Goal: Transaction & Acquisition: Purchase product/service

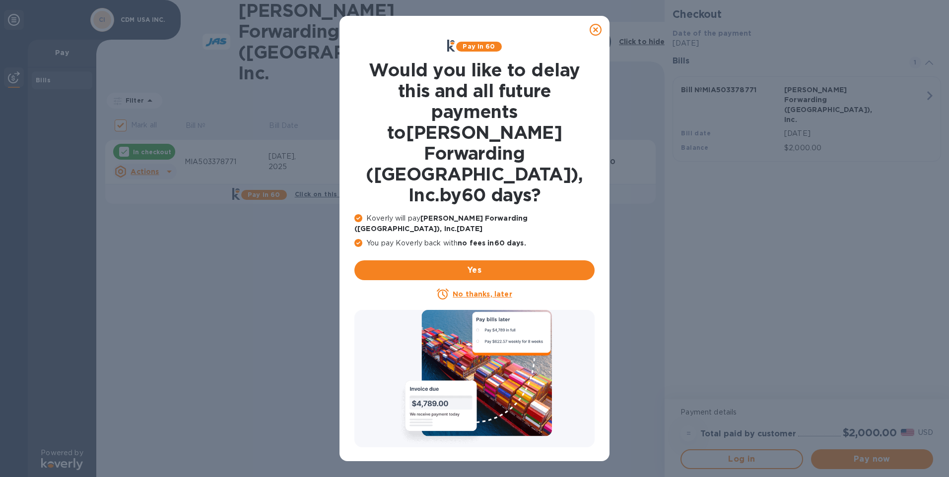
click at [596, 33] on icon at bounding box center [595, 30] width 12 height 12
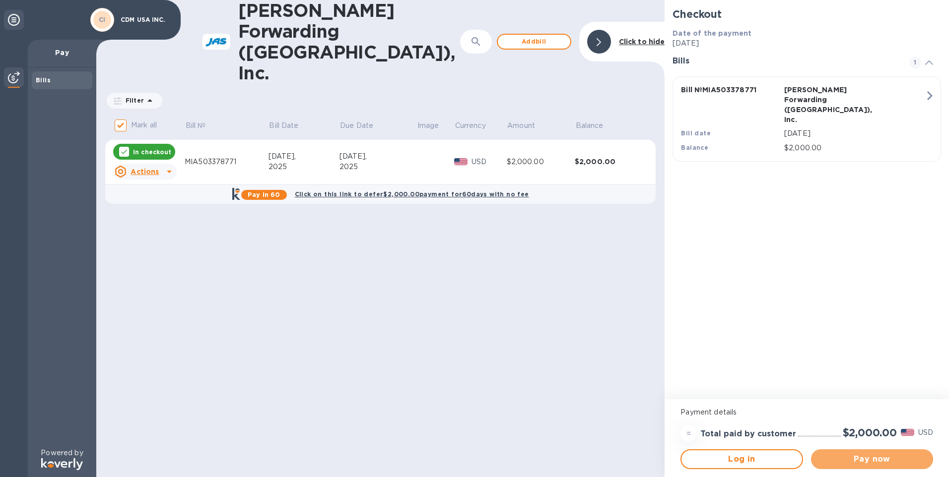
drag, startPoint x: 858, startPoint y: 456, endPoint x: 863, endPoint y: 448, distance: 9.4
click at [859, 456] on span "Pay now" at bounding box center [872, 460] width 106 height 12
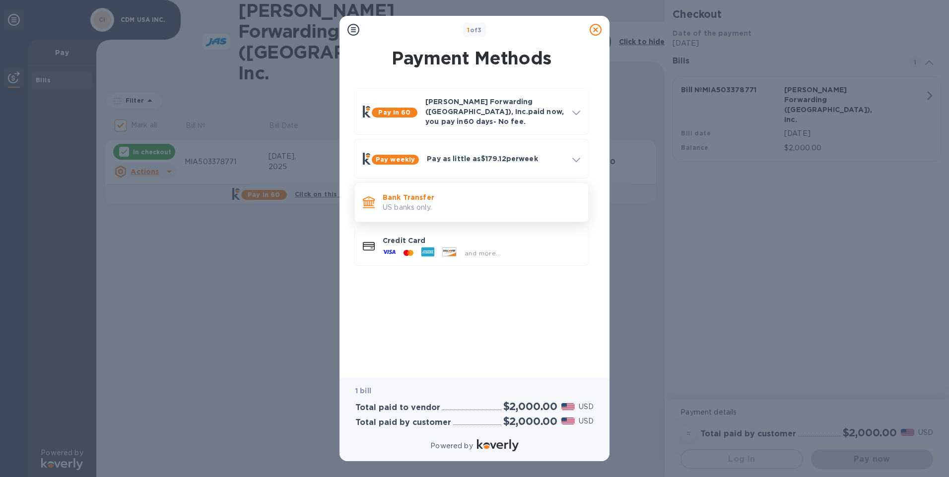
click at [399, 202] on p "US banks only." at bounding box center [481, 207] width 197 height 10
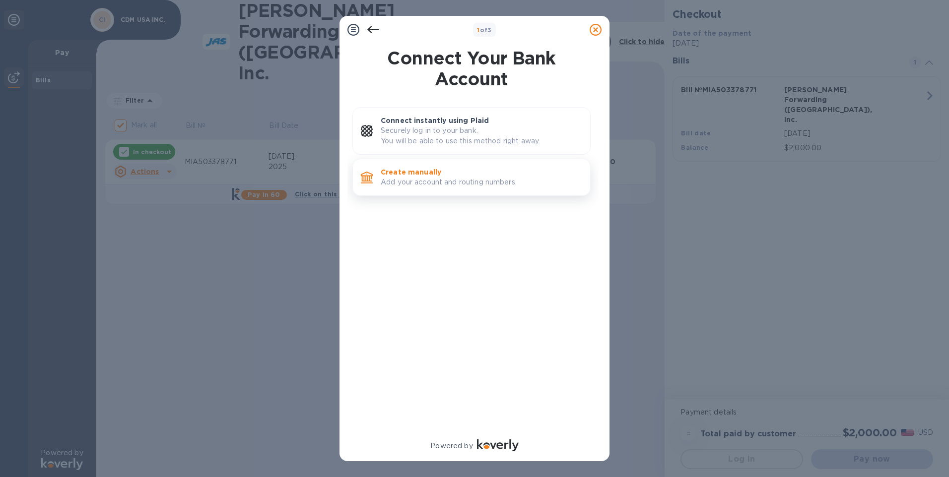
click at [408, 172] on p "Create manually" at bounding box center [481, 172] width 201 height 10
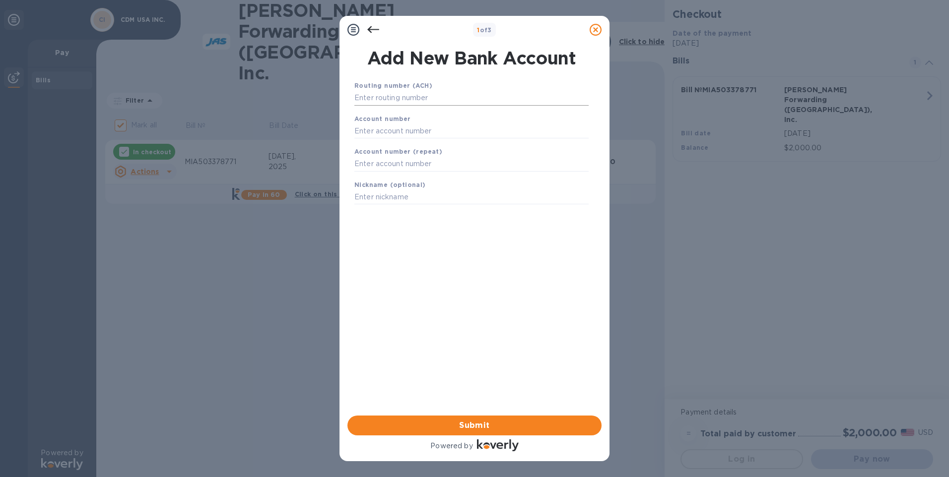
click at [386, 97] on input "text" at bounding box center [471, 98] width 234 height 15
type input "063112605"
click at [390, 141] on input "text" at bounding box center [471, 143] width 234 height 15
type input "6804104658"
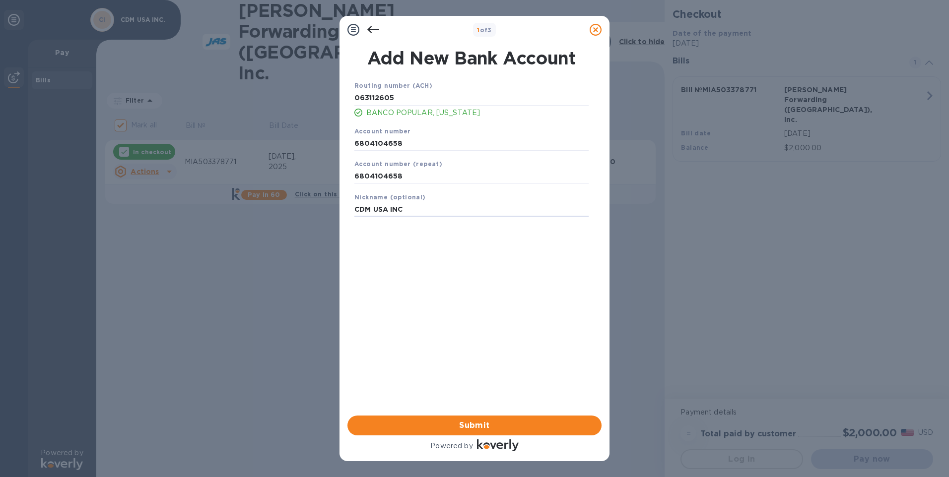
type input "CDM USA INC"
click at [443, 425] on span "Submit" at bounding box center [474, 426] width 238 height 12
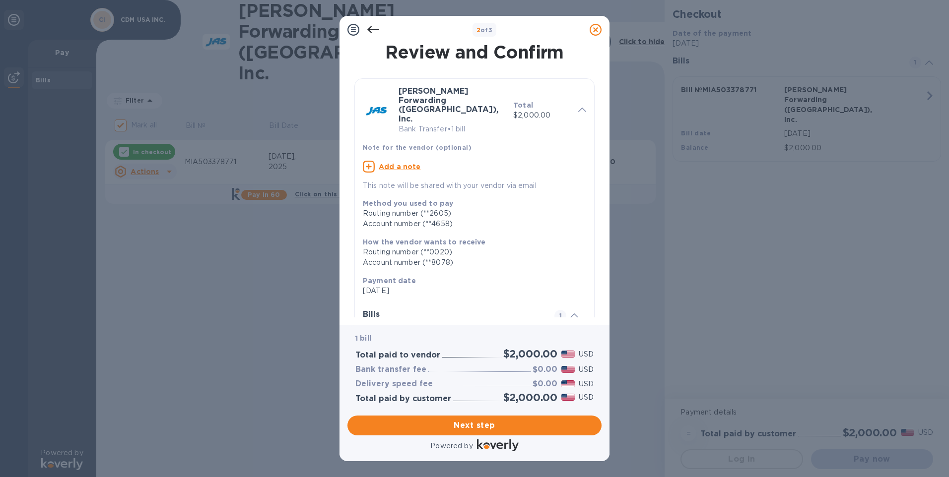
drag, startPoint x: 601, startPoint y: 112, endPoint x: 571, endPoint y: 159, distance: 55.6
click at [599, 150] on div "Review and Confirm [PERSON_NAME] Forwarding ([GEOGRAPHIC_DATA]), Inc. Bank Tran…" at bounding box center [474, 185] width 270 height 282
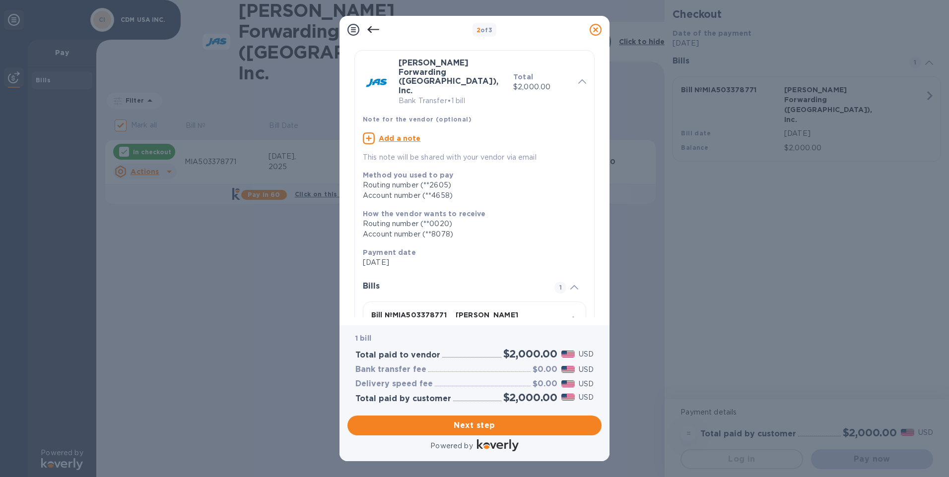
scroll to position [84, 0]
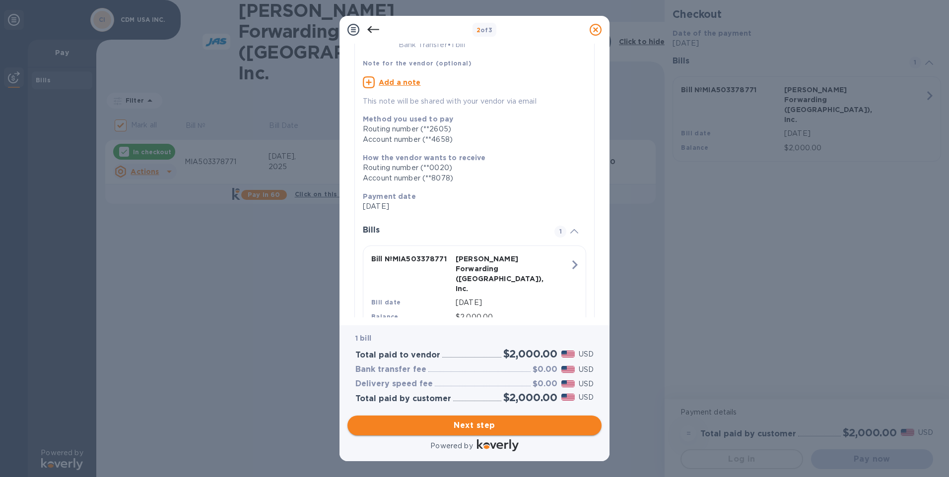
click at [442, 422] on span "Next step" at bounding box center [474, 426] width 238 height 12
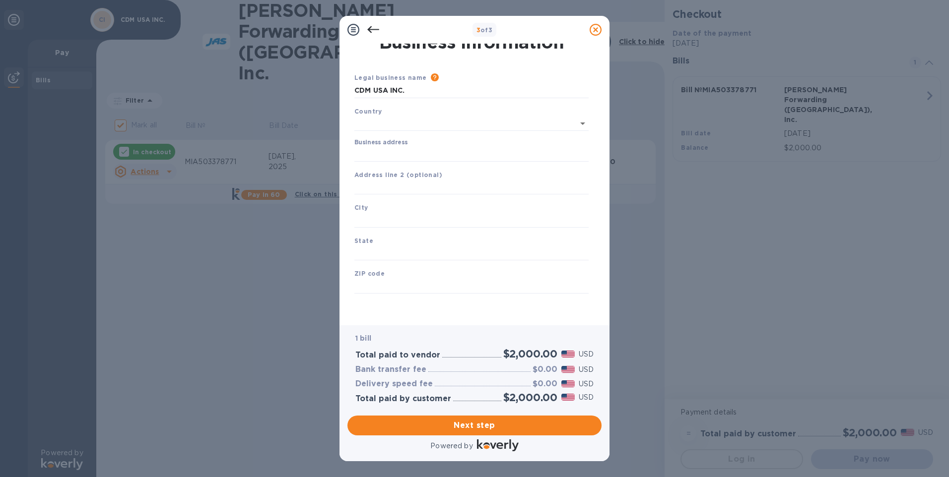
type input "[GEOGRAPHIC_DATA]"
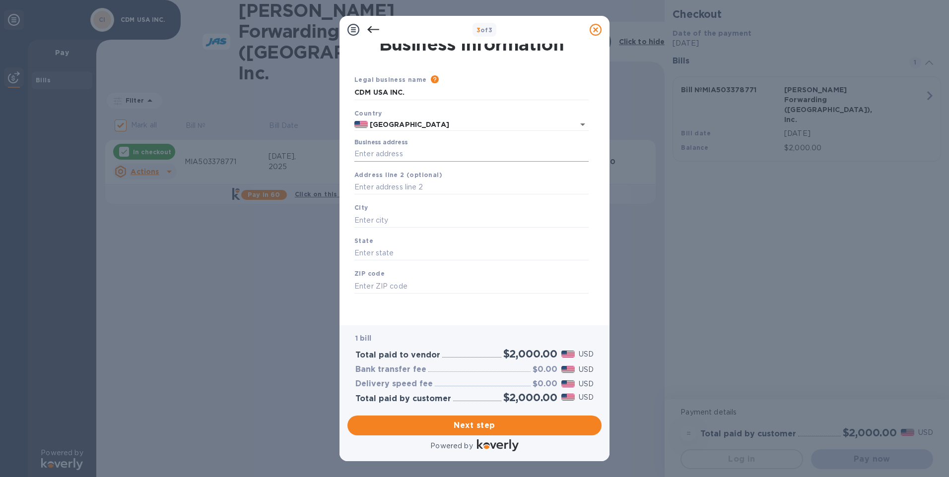
click at [377, 154] on input "Business address" at bounding box center [471, 154] width 234 height 15
type input "[STREET_ADDRESS]"
click at [370, 218] on input "text" at bounding box center [471, 220] width 234 height 15
type input "[GEOGRAPHIC_DATA]"
type input "FL"
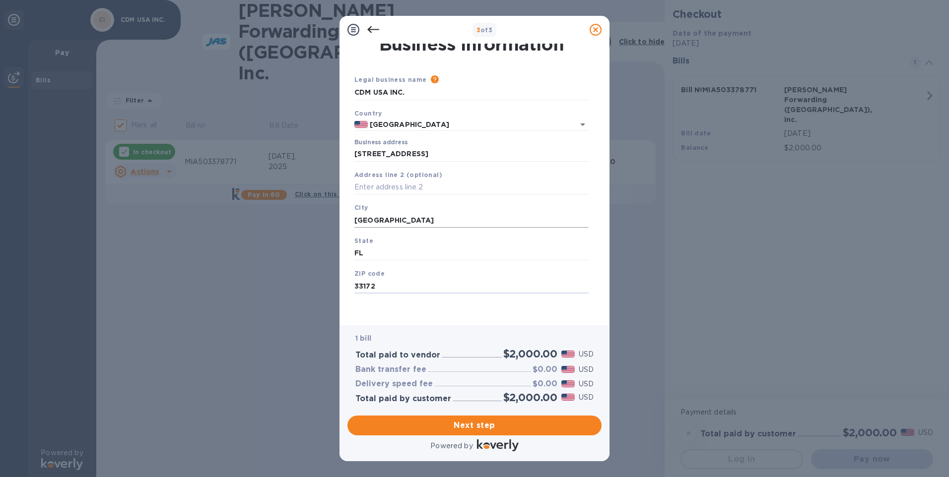
type input "33172"
click at [490, 427] on span "Next step" at bounding box center [474, 426] width 238 height 12
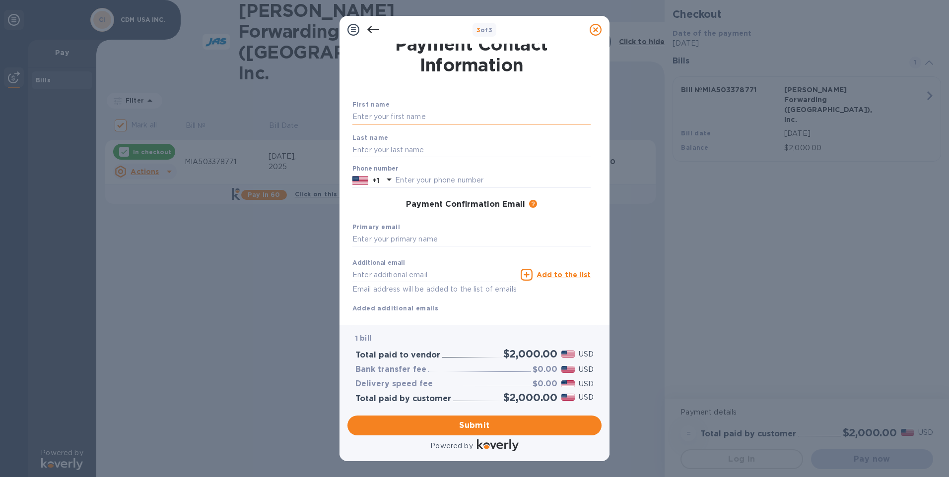
click at [411, 120] on input "text" at bounding box center [471, 117] width 238 height 15
click at [365, 112] on input "text" at bounding box center [471, 117] width 238 height 15
type input "CDM USA INC"
type input "3055930807"
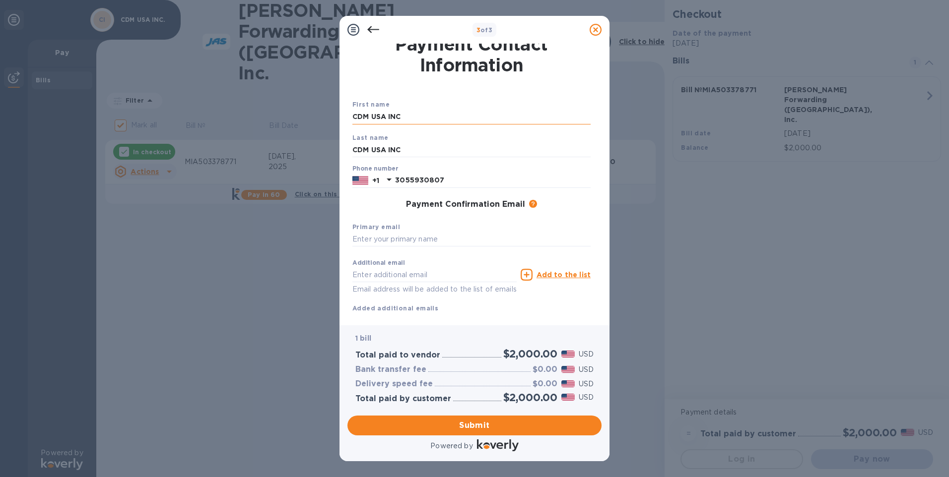
type input "[EMAIL_ADDRESS][DOMAIN_NAME]"
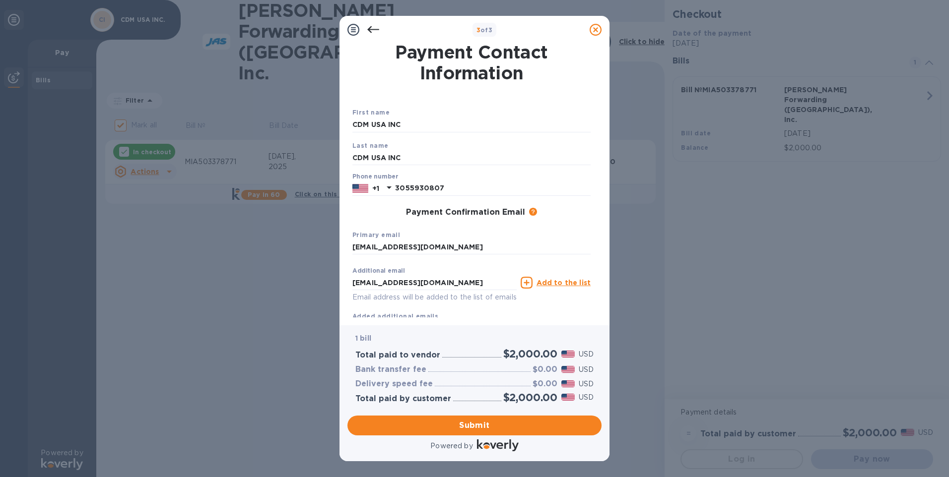
scroll to position [31, 0]
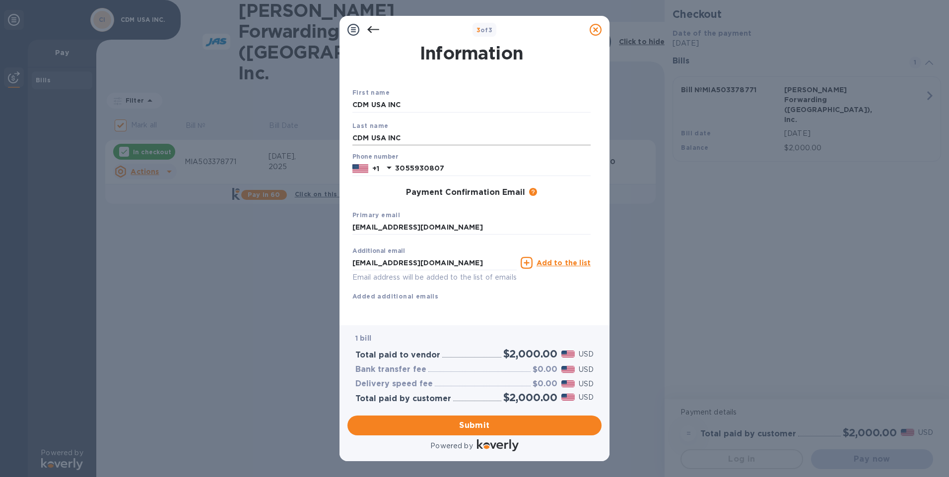
click at [463, 130] on input "CDM USA INC" at bounding box center [471, 137] width 238 height 15
click at [578, 206] on div "Primary email [EMAIL_ADDRESS][DOMAIN_NAME]" at bounding box center [471, 222] width 246 height 33
click at [504, 427] on span "Submit" at bounding box center [474, 426] width 238 height 12
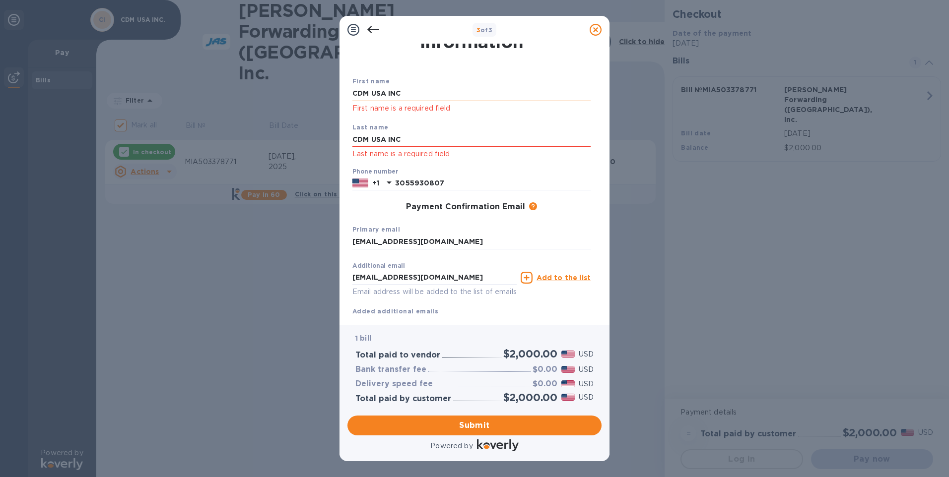
click at [413, 93] on input "CDM USA INC" at bounding box center [471, 93] width 238 height 15
type input "C"
type input "CDM USA INC"
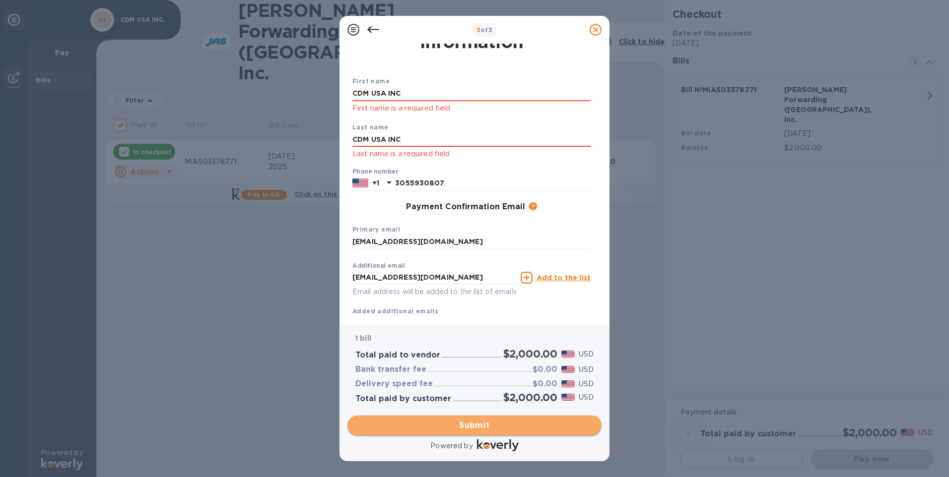
click at [384, 425] on span "Submit" at bounding box center [474, 426] width 238 height 12
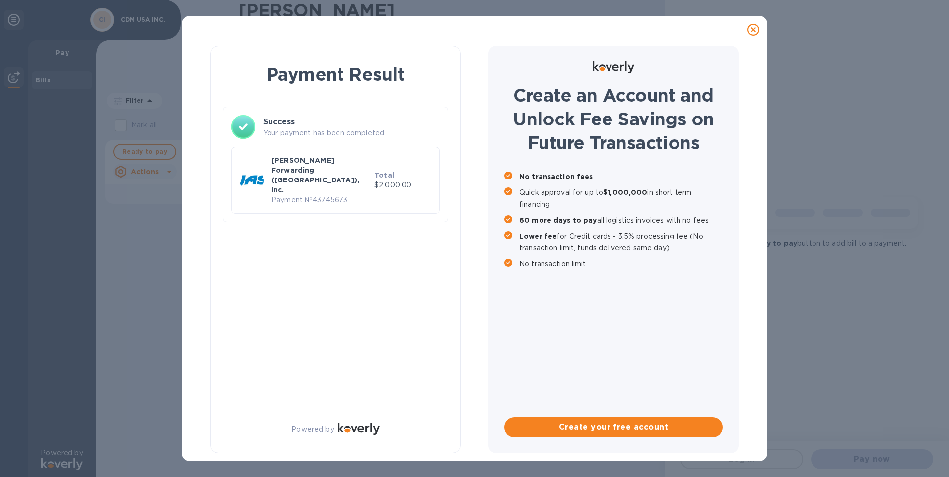
checkbox input "false"
